Goal: Use online tool/utility

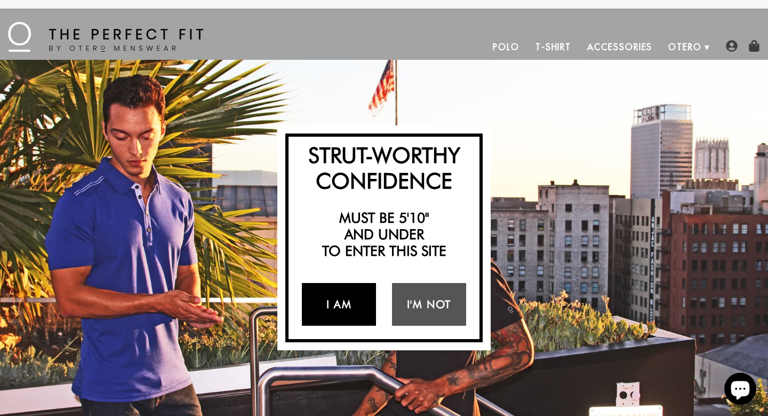
click at [345, 306] on link "I Am" at bounding box center [339, 304] width 74 height 43
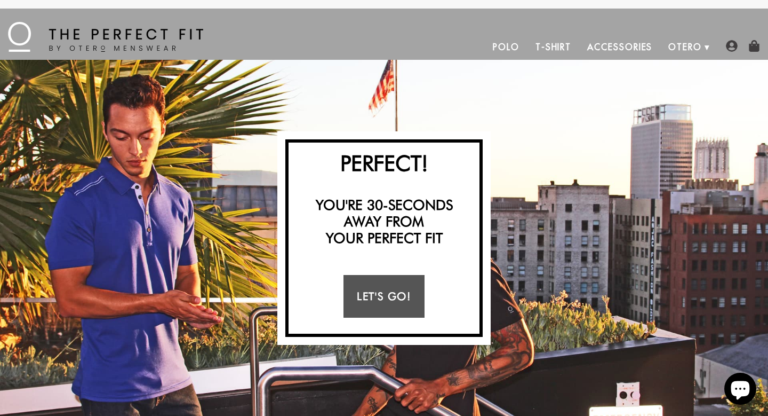
click at [380, 292] on link "Let's Go!" at bounding box center [384, 296] width 81 height 43
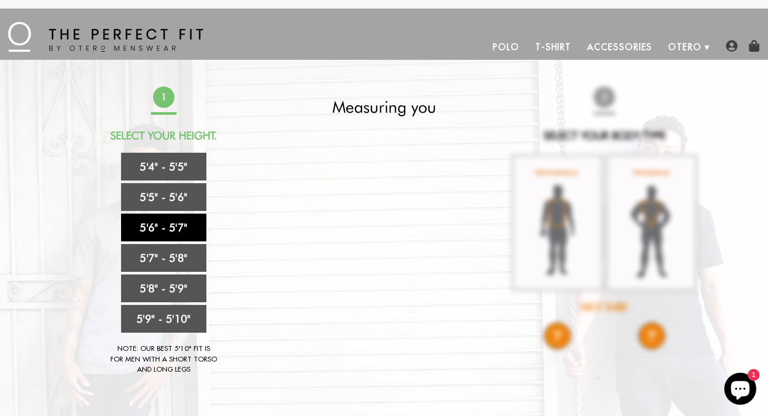
click at [156, 221] on link "5'6" - 5'7"" at bounding box center [163, 227] width 85 height 28
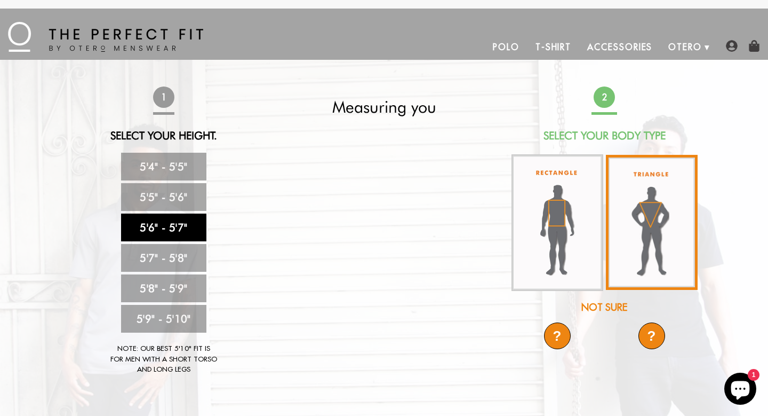
click at [651, 205] on img at bounding box center [652, 222] width 92 height 135
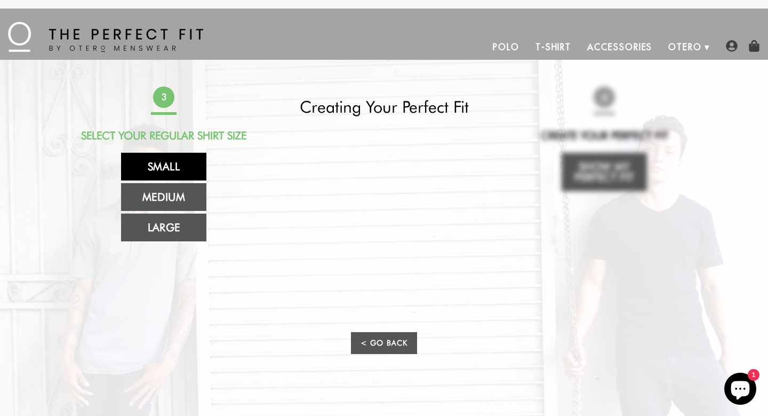
click at [164, 165] on link "Small" at bounding box center [163, 167] width 85 height 28
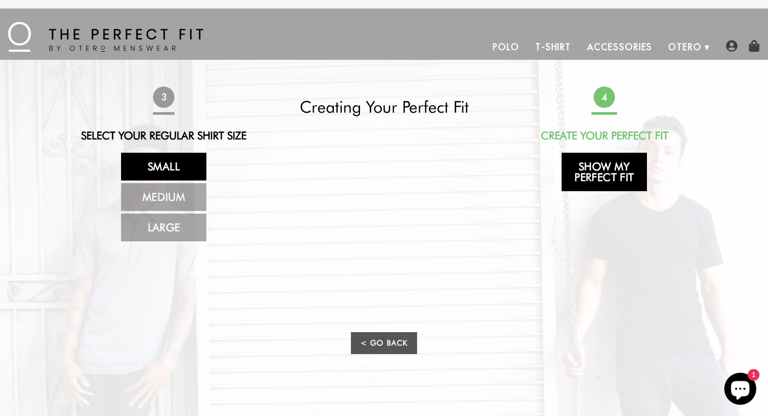
click at [606, 172] on link "Show My Perfect Fit" at bounding box center [604, 172] width 85 height 38
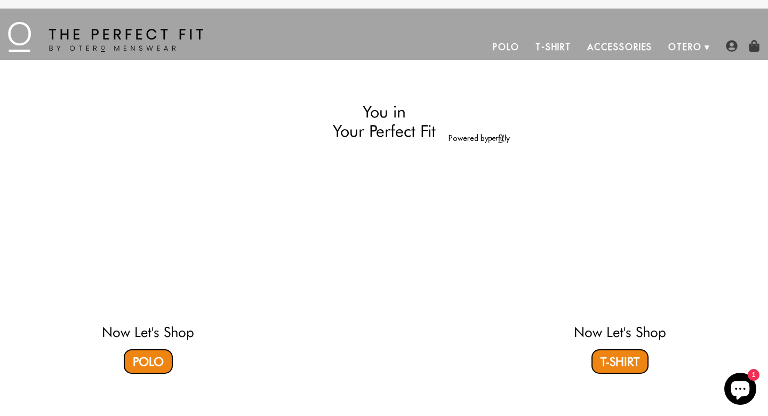
select select "56-57"
select select "triangle"
